Goal: Transaction & Acquisition: Purchase product/service

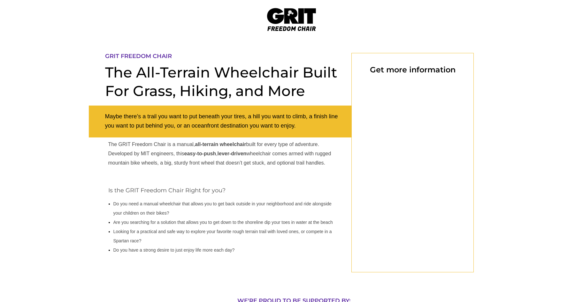
select select "CA"
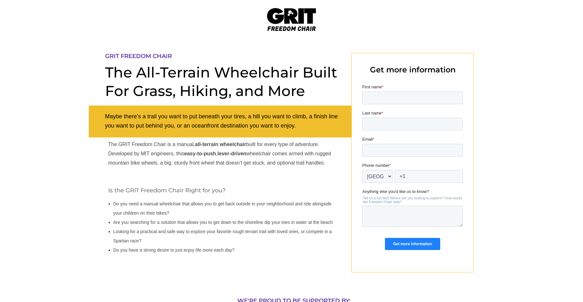
click at [215, 144] on strong "all-terrain wheelchair" at bounding box center [220, 144] width 51 height 5
drag, startPoint x: 215, startPoint y: 144, endPoint x: 215, endPoint y: 155, distance: 10.2
click at [215, 155] on strong "easy-to-push" at bounding box center [200, 153] width 32 height 5
click at [216, 155] on strong "easy-to-push" at bounding box center [200, 153] width 32 height 5
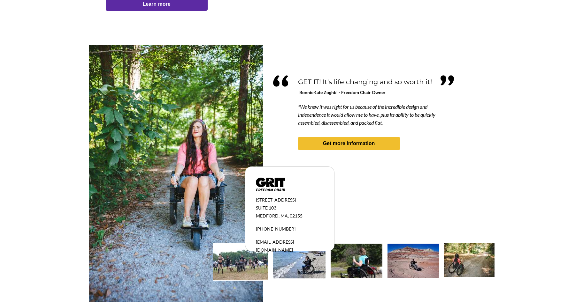
scroll to position [528, 0]
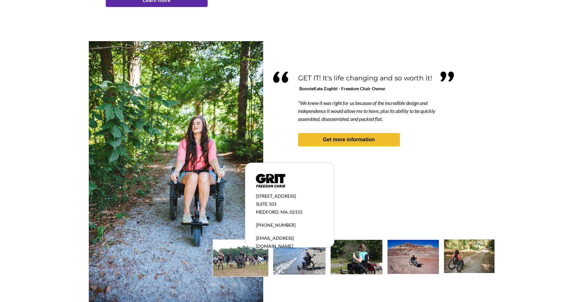
click at [460, 262] on img at bounding box center [469, 257] width 50 height 34
click at [414, 260] on img at bounding box center [412, 257] width 51 height 34
